Goal: Find specific page/section: Find specific page/section

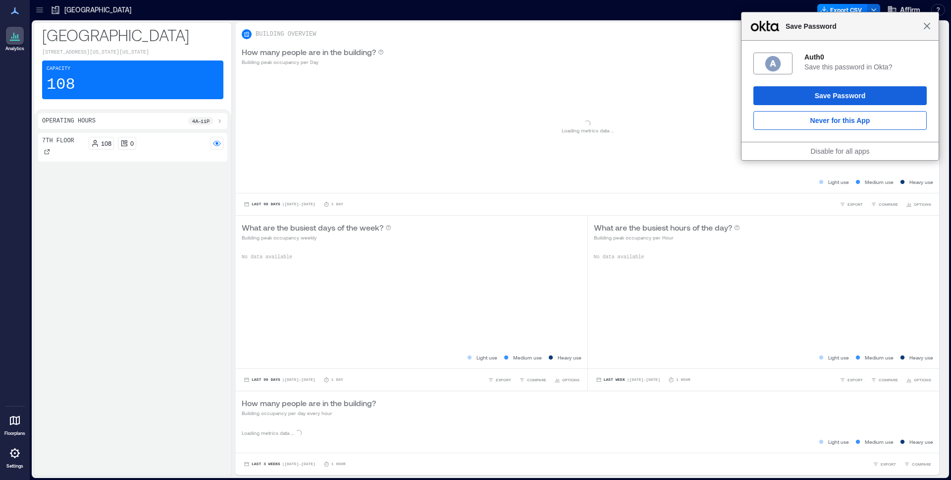
click at [927, 28] on span "Close" at bounding box center [927, 25] width 7 height 7
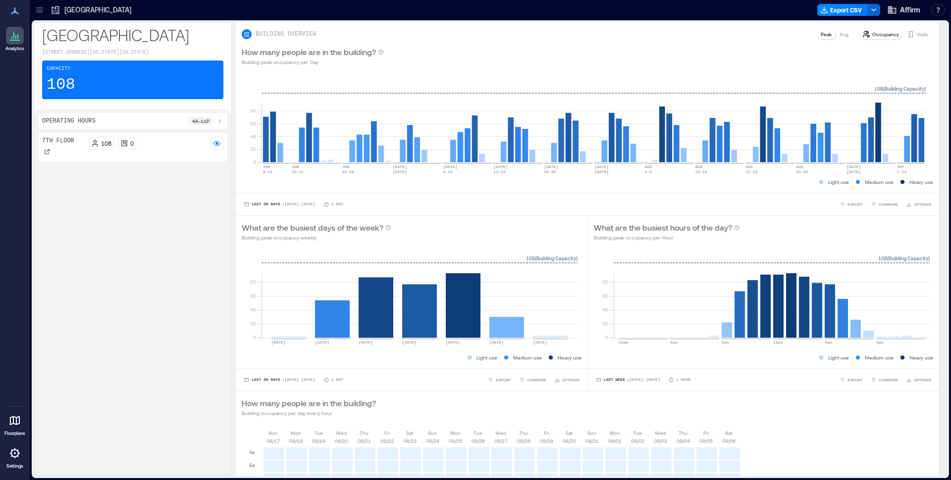
click at [216, 121] on icon at bounding box center [220, 121] width 8 height 8
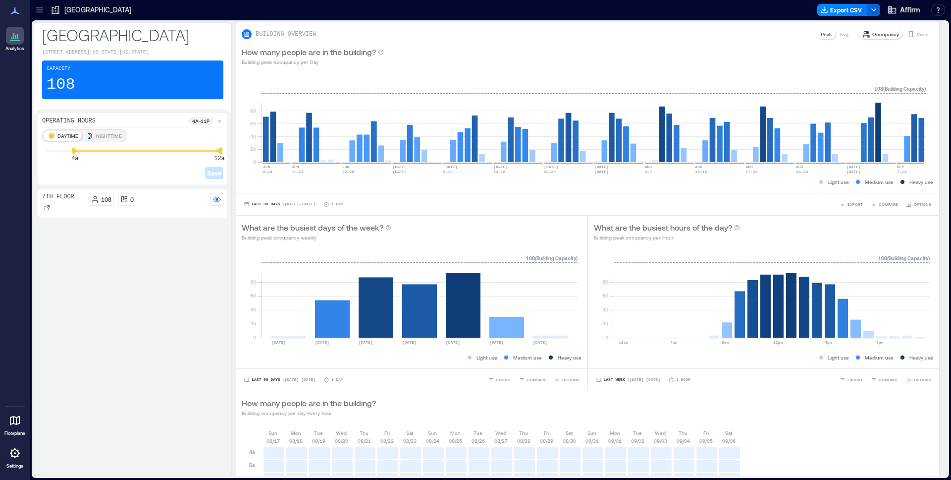
click at [218, 150] on icon at bounding box center [220, 150] width 6 height 6
click at [58, 152] on icon at bounding box center [60, 150] width 6 height 6
